Goal: Check status: Check status

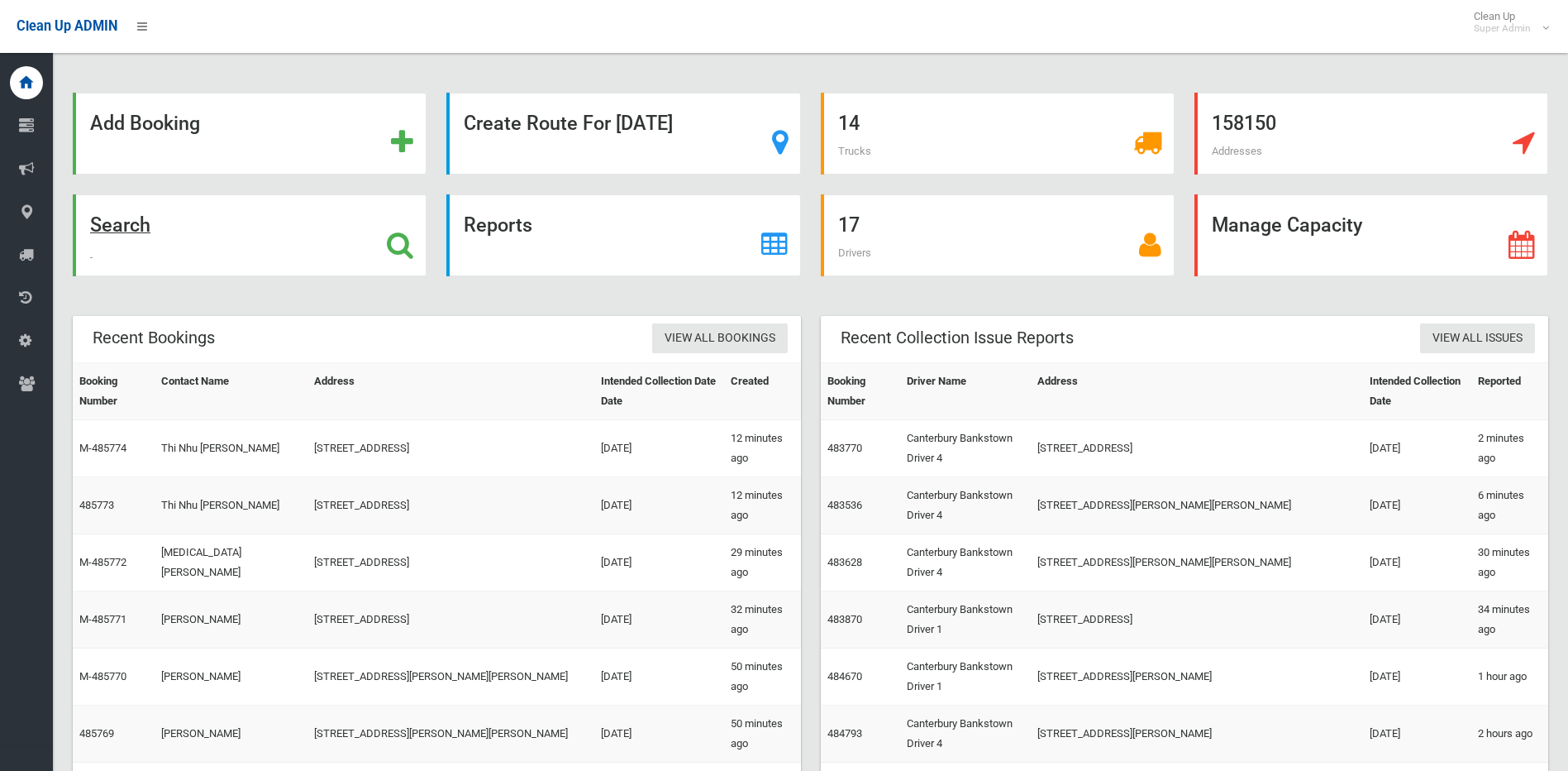
click at [398, 242] on icon at bounding box center [400, 245] width 26 height 28
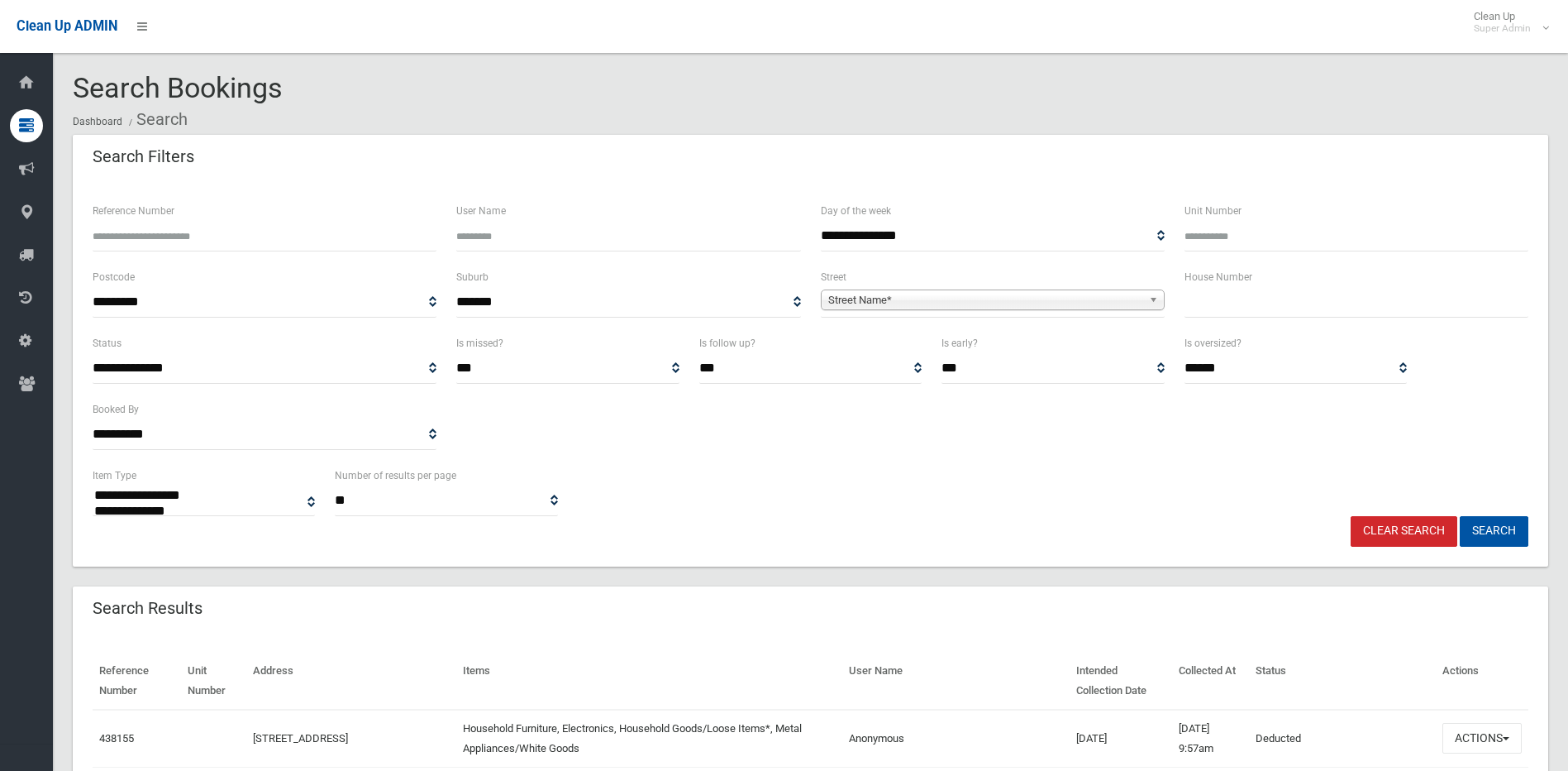
select select
click at [1302, 310] on input "text" at bounding box center [1355, 302] width 343 height 31
type input "**"
click at [1079, 295] on span "Street Name*" at bounding box center [985, 300] width 314 height 20
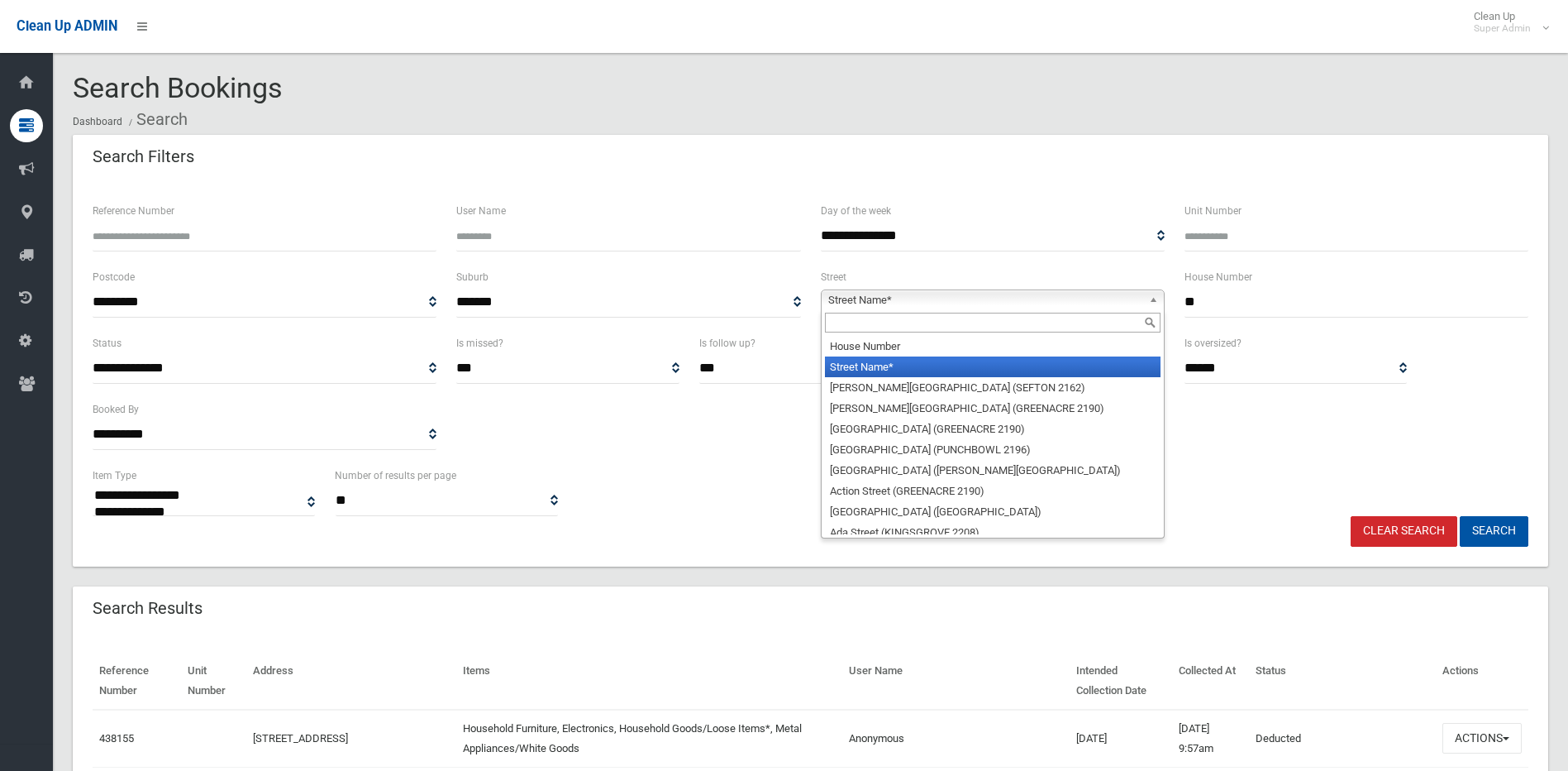
click at [985, 324] on input "text" at bounding box center [992, 322] width 336 height 20
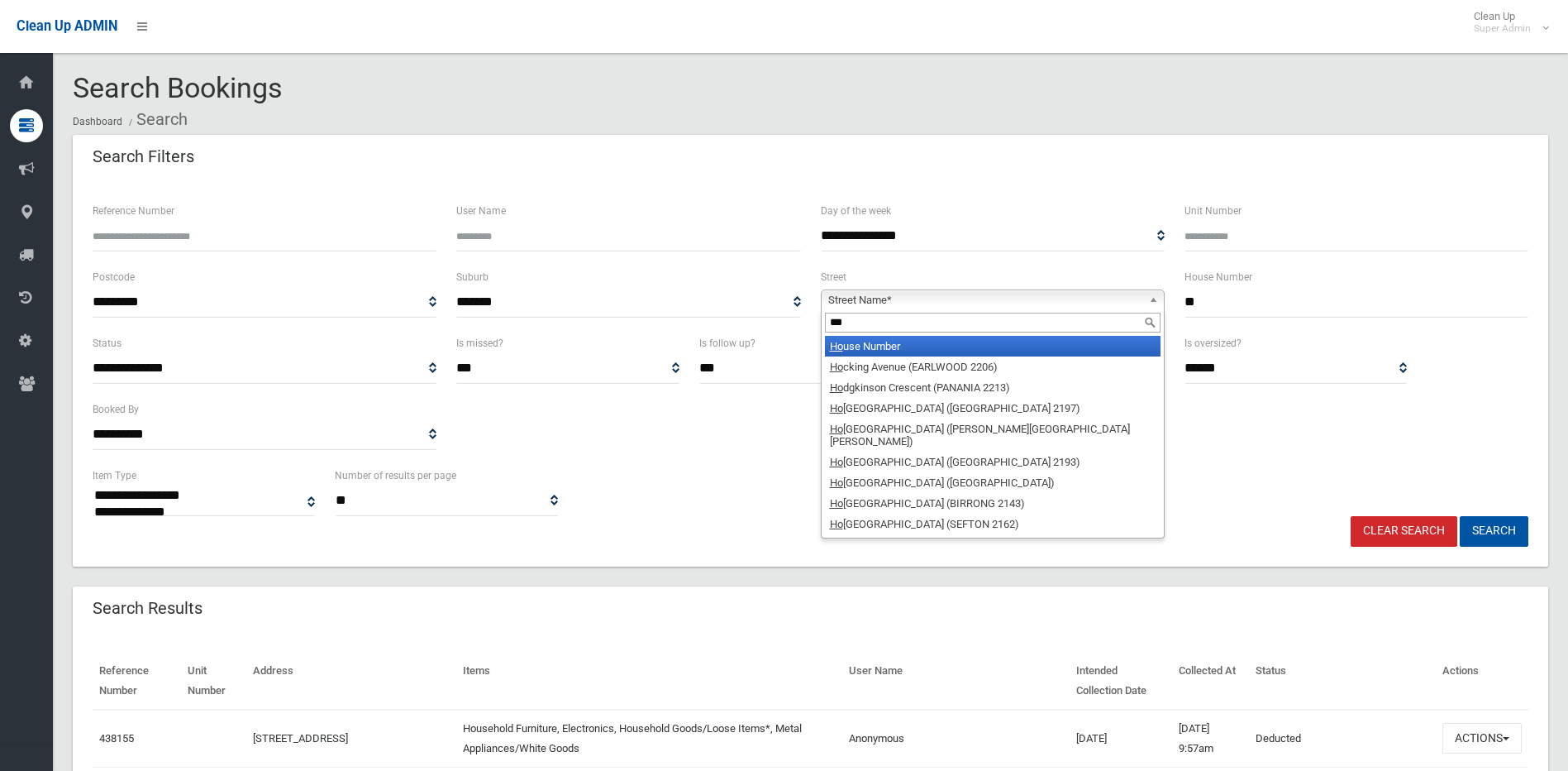
type input "****"
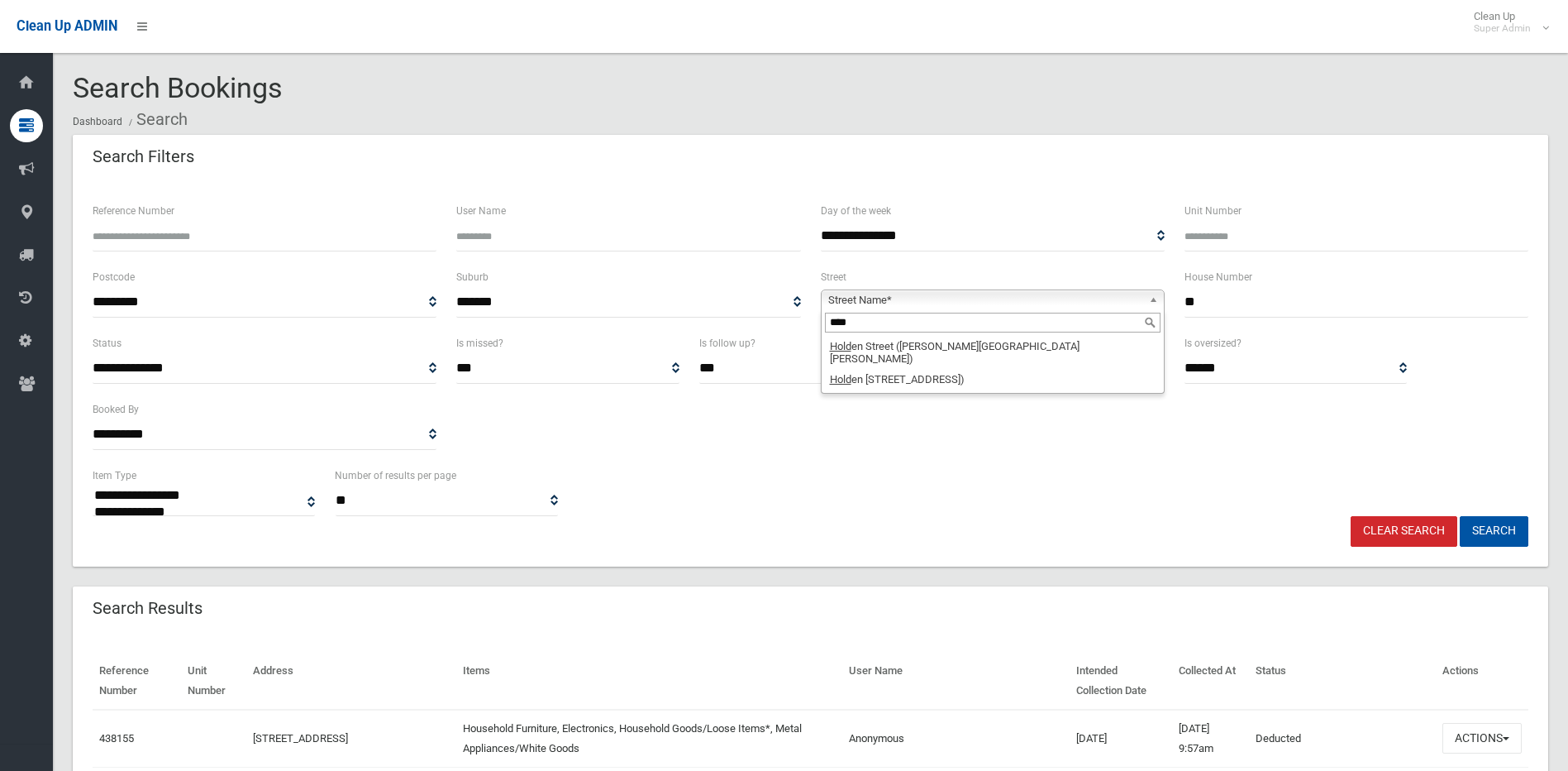
drag, startPoint x: 893, startPoint y: 322, endPoint x: 724, endPoint y: 327, distance: 169.1
click at [727, 329] on div "**********" at bounding box center [811, 300] width 1455 height 66
click at [868, 299] on span "Street Name*" at bounding box center [985, 300] width 314 height 20
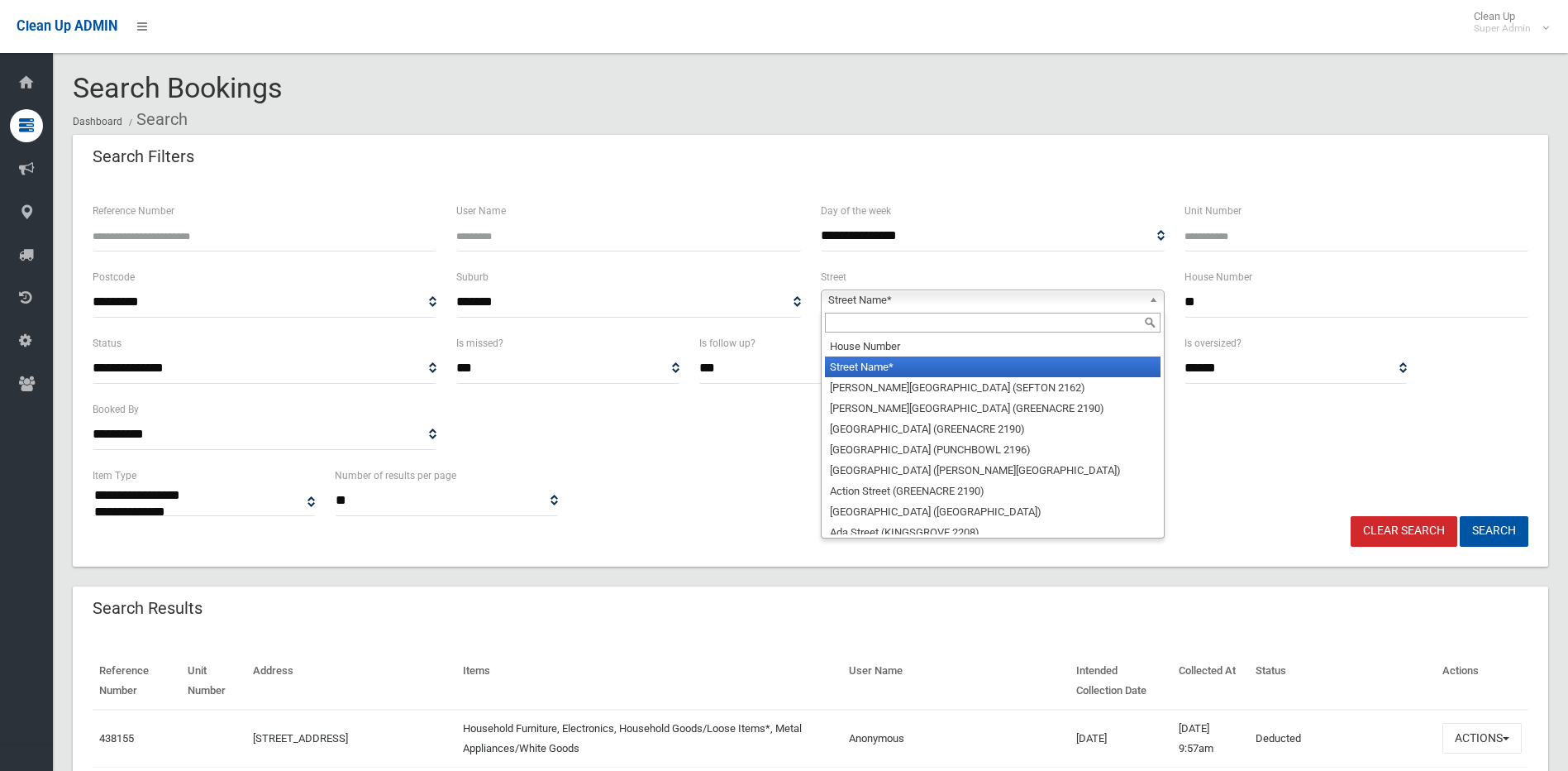
click at [859, 323] on input "text" at bounding box center [992, 322] width 336 height 20
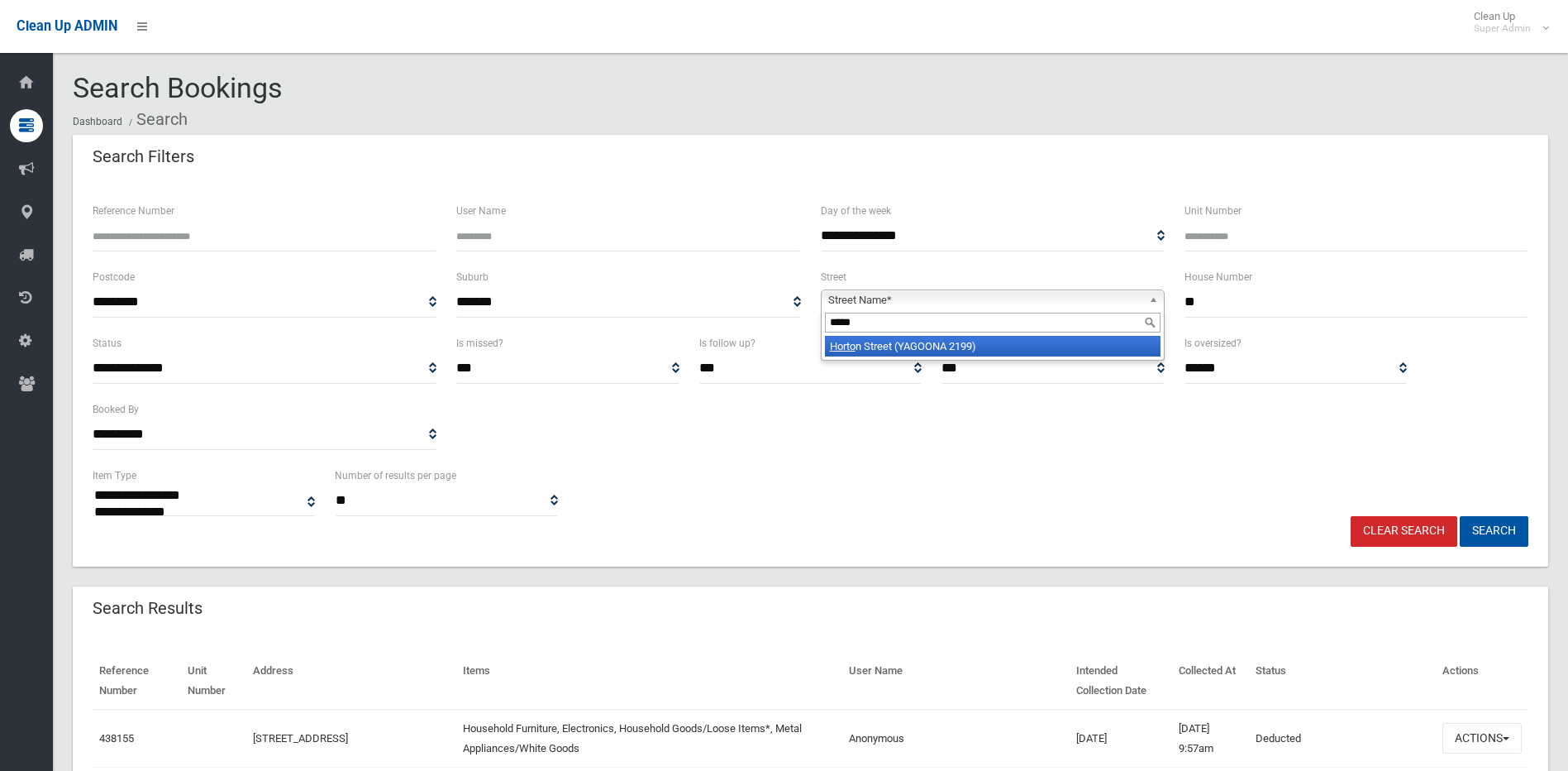
type input "*****"
click at [881, 345] on li "Horto n Street (YAGOONA 2199)" at bounding box center [992, 346] width 336 height 20
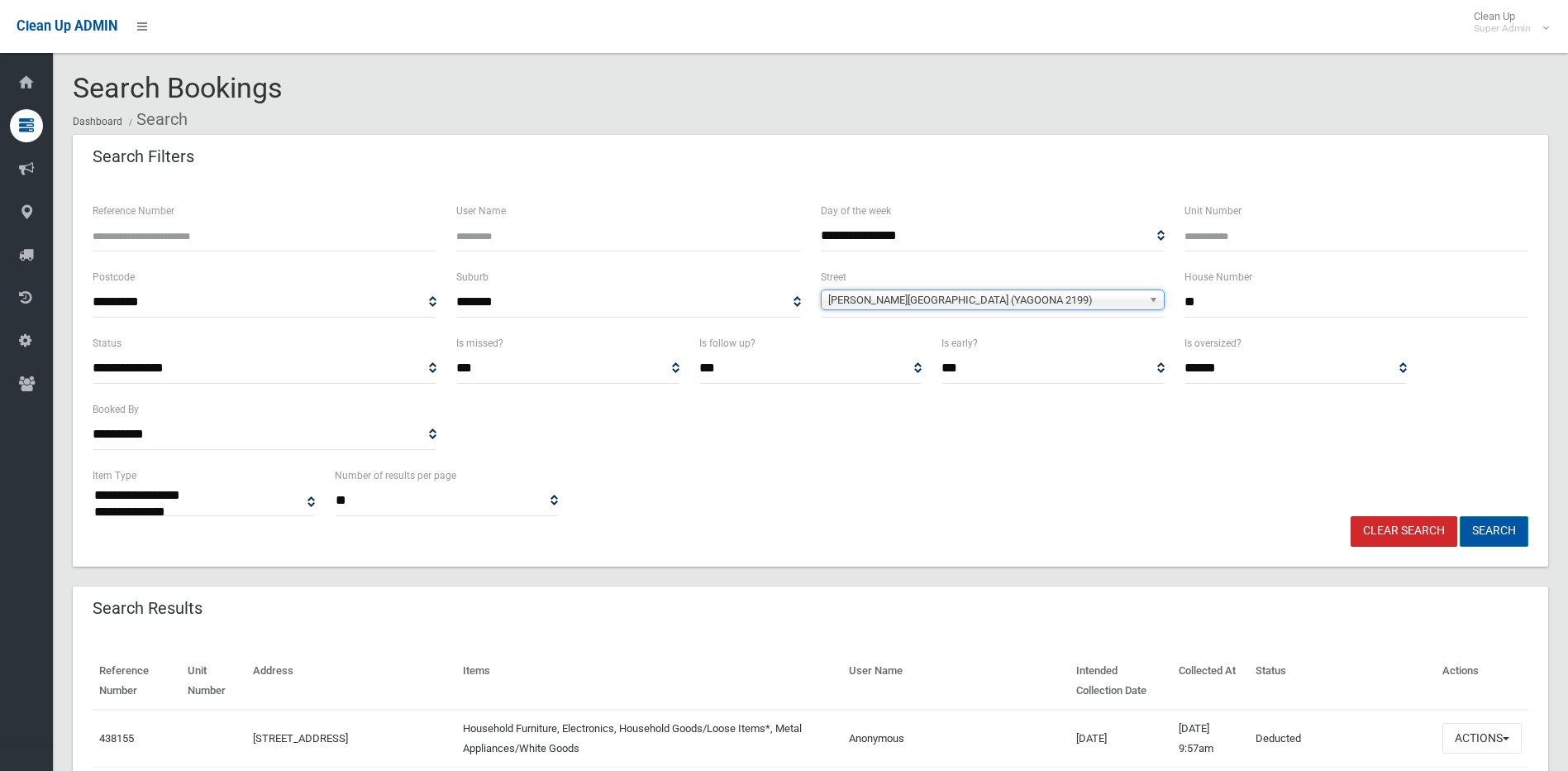
click at [1506, 517] on button "Search" at bounding box center [1494, 531] width 69 height 31
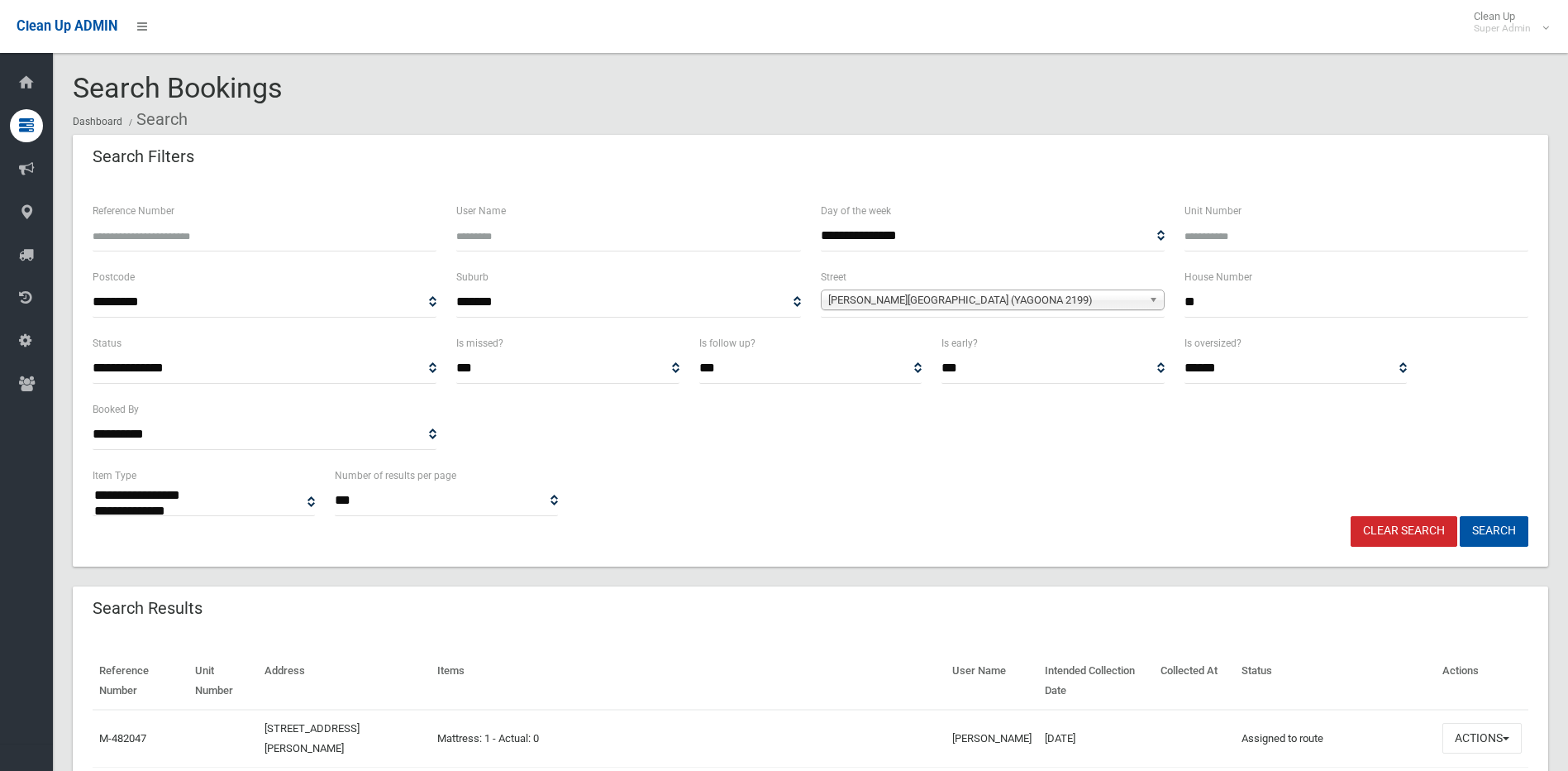
select select
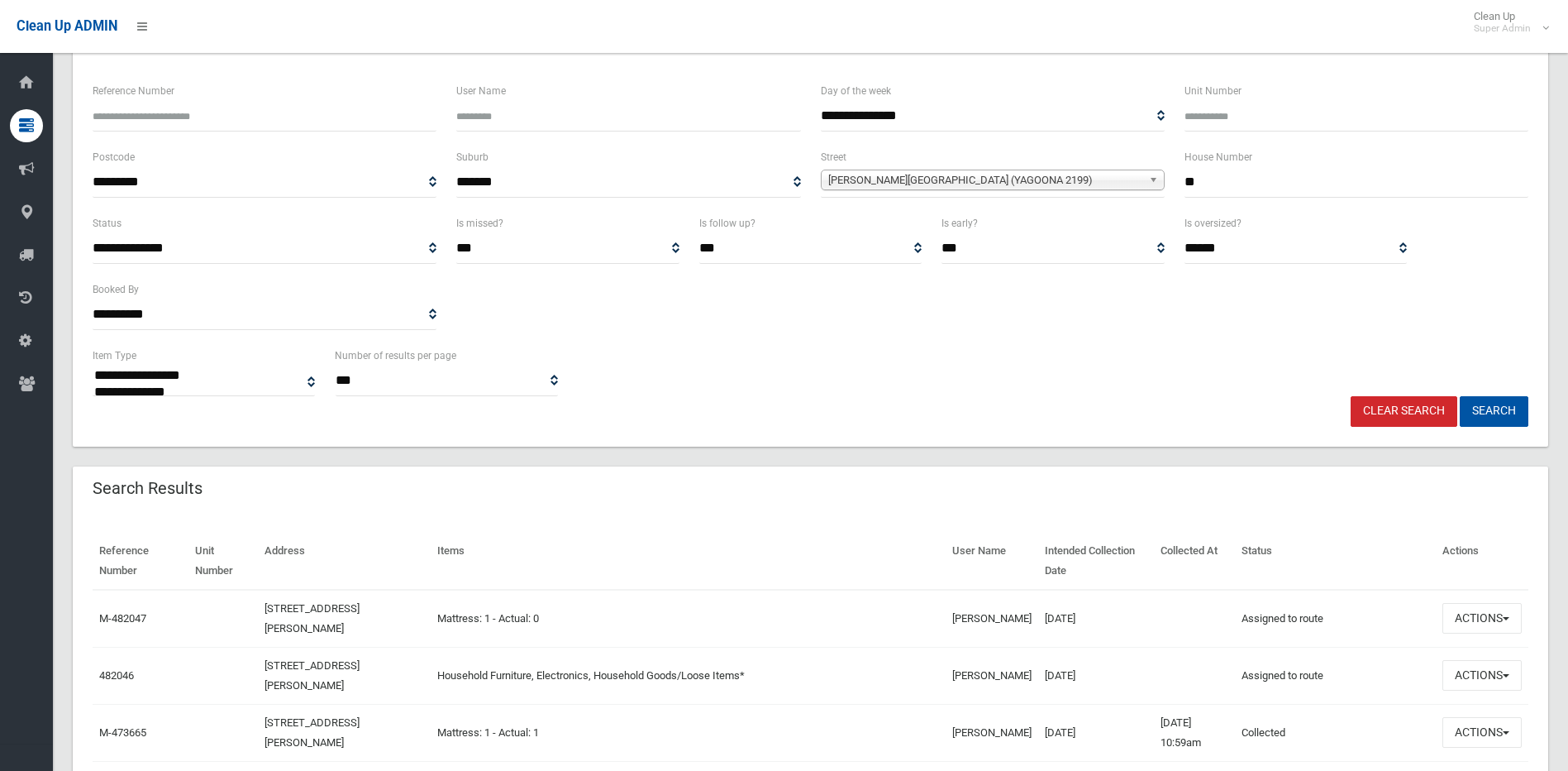
scroll to position [248, 0]
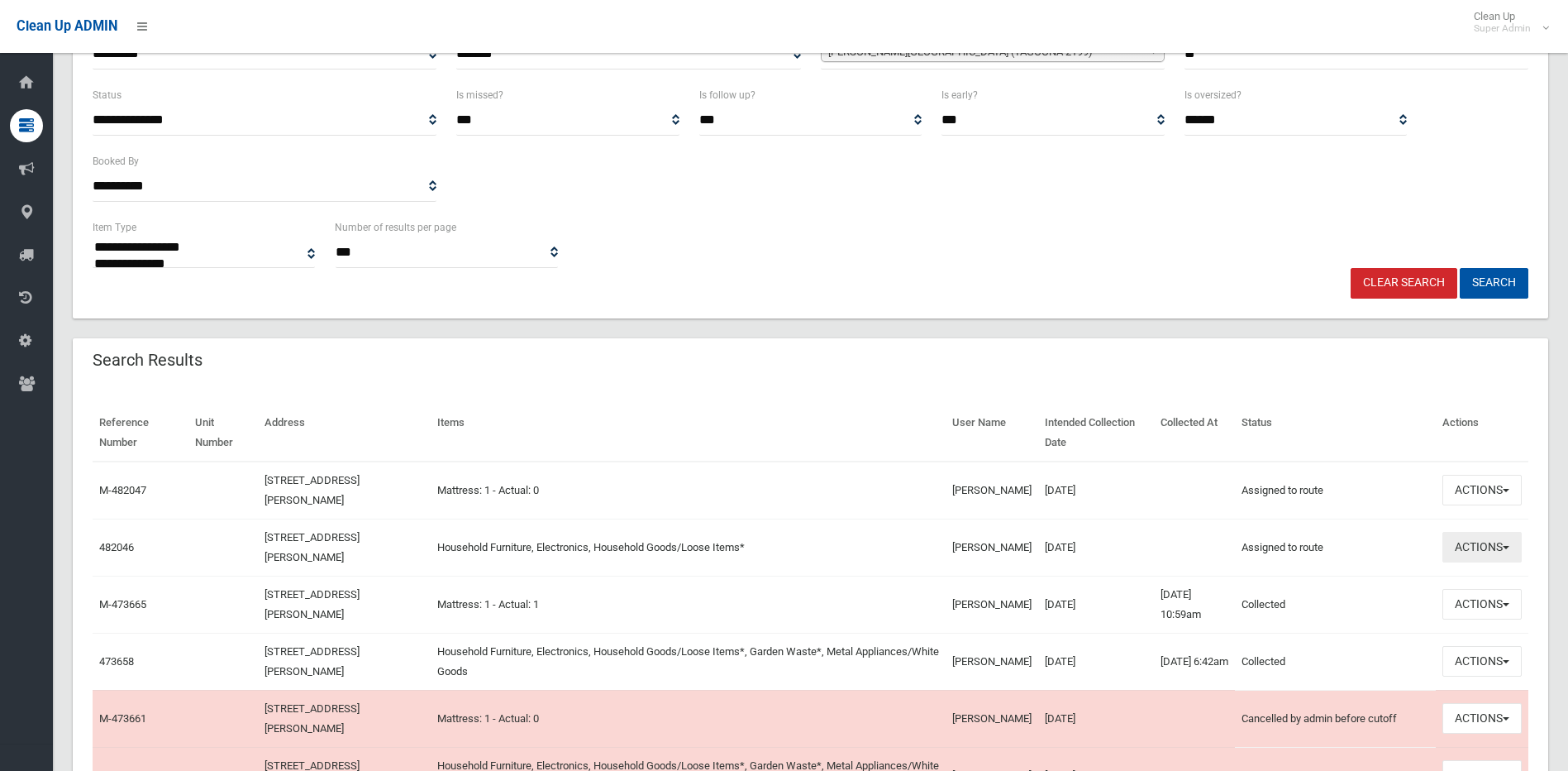
click at [1479, 548] on button "Actions" at bounding box center [1481, 547] width 79 height 31
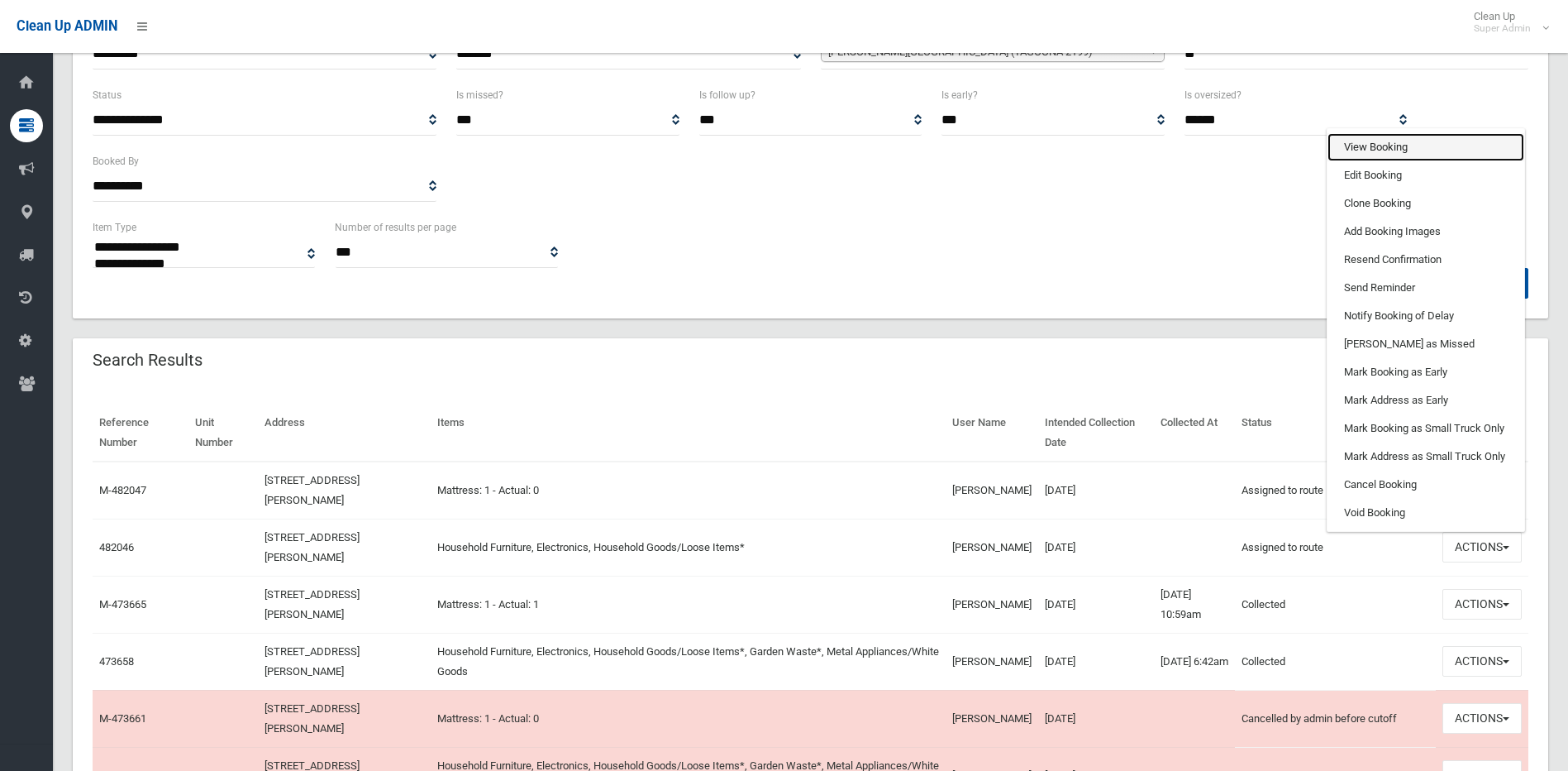
click at [1381, 149] on link "View Booking" at bounding box center [1425, 147] width 196 height 28
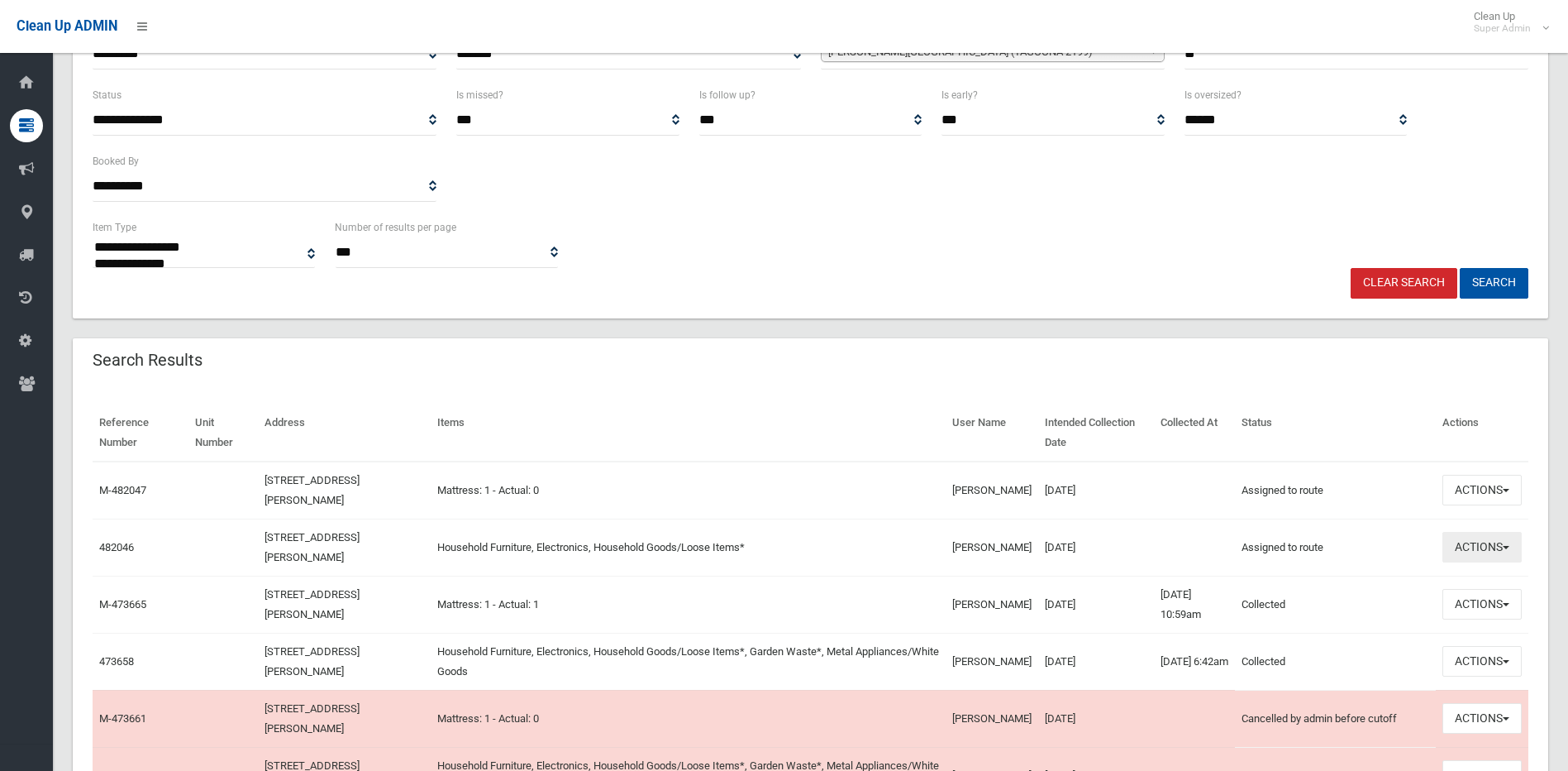
click at [1473, 536] on button "Actions" at bounding box center [1481, 547] width 79 height 31
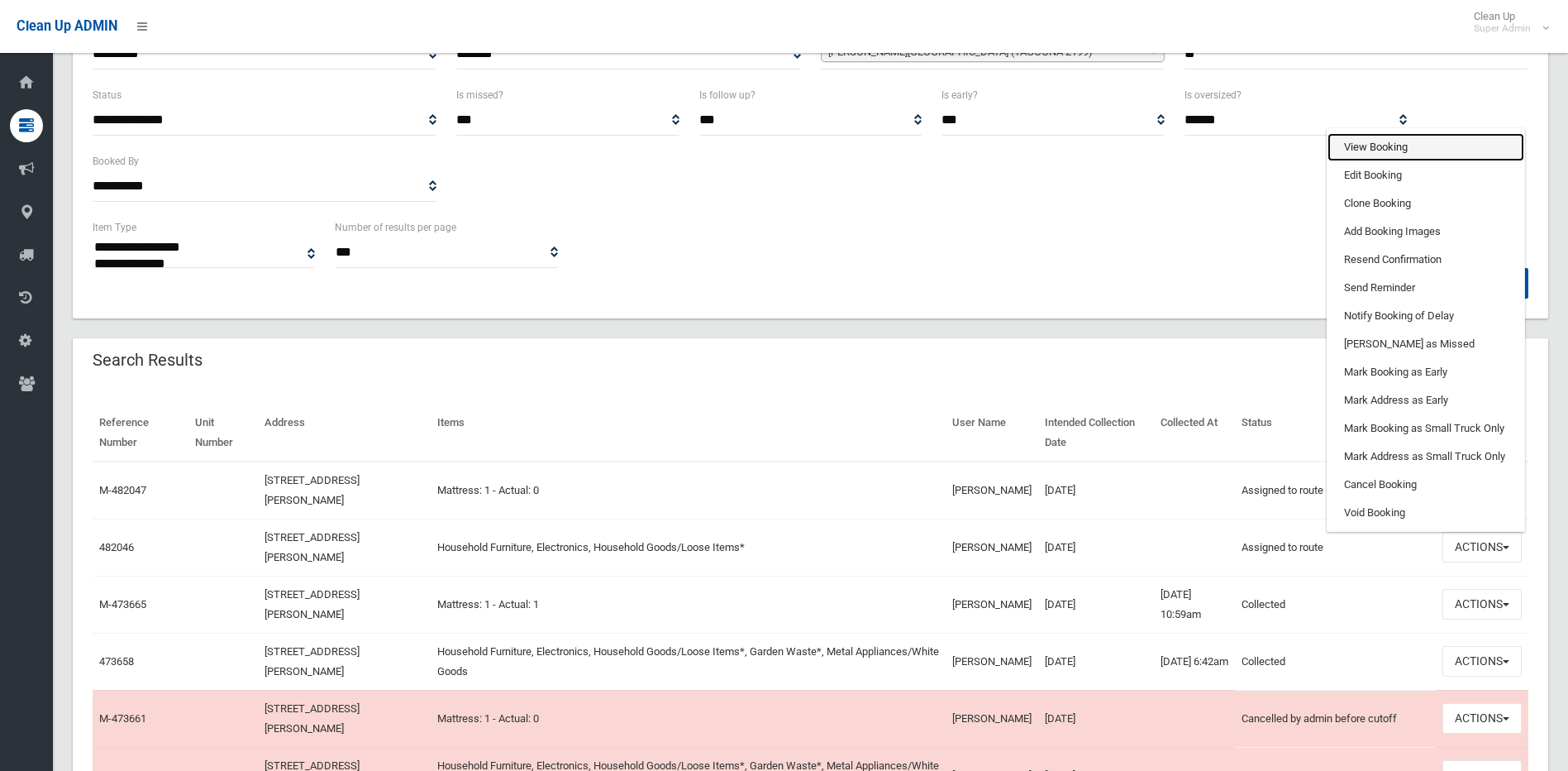
click at [1361, 153] on link "View Booking" at bounding box center [1425, 147] width 196 height 28
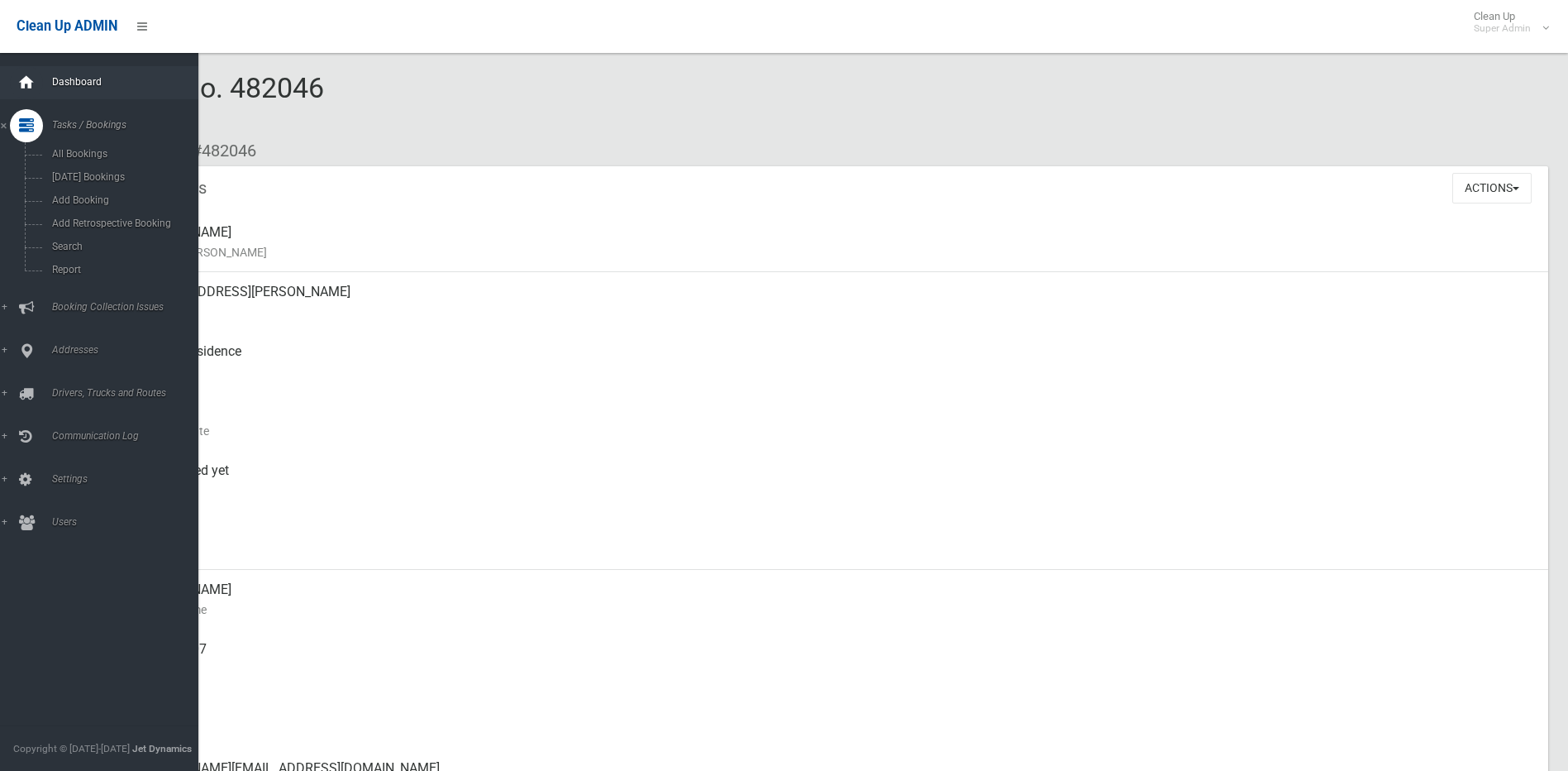
click at [28, 77] on icon at bounding box center [27, 83] width 19 height 34
